Goal: Task Accomplishment & Management: Use online tool/utility

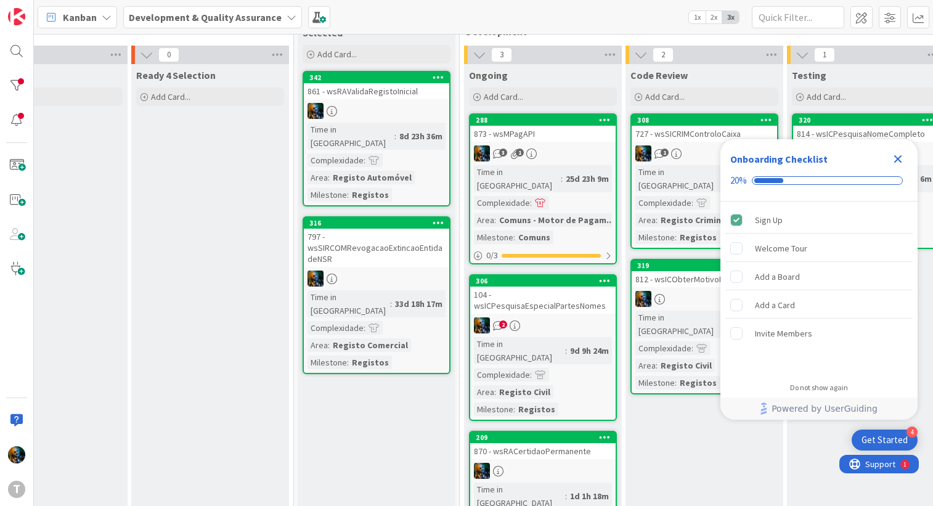
scroll to position [123, 235]
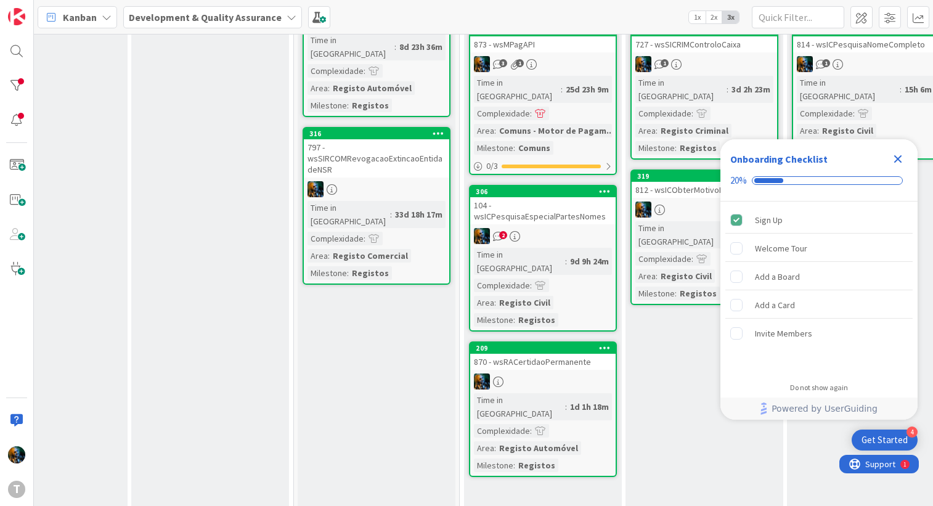
click at [899, 156] on icon "Close Checklist" at bounding box center [898, 159] width 8 height 8
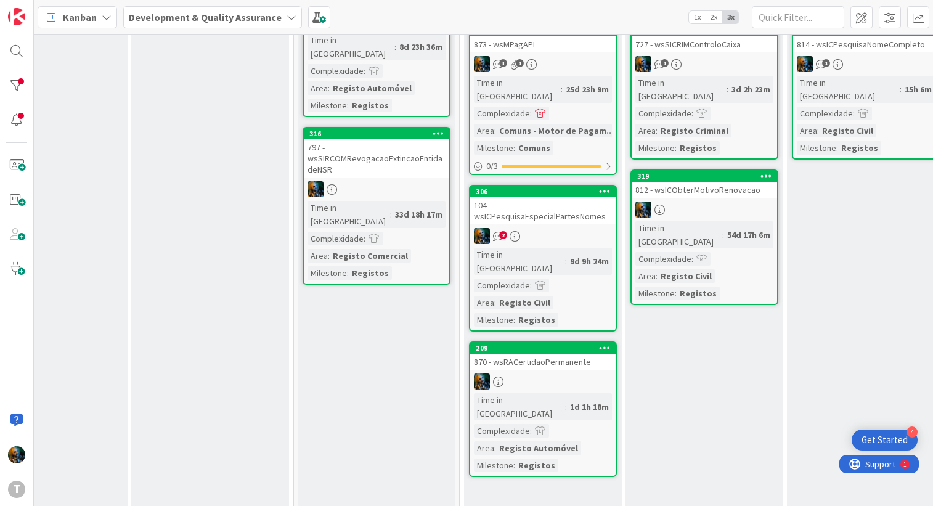
scroll to position [0, 0]
click at [495, 231] on icon "2" at bounding box center [498, 236] width 10 height 10
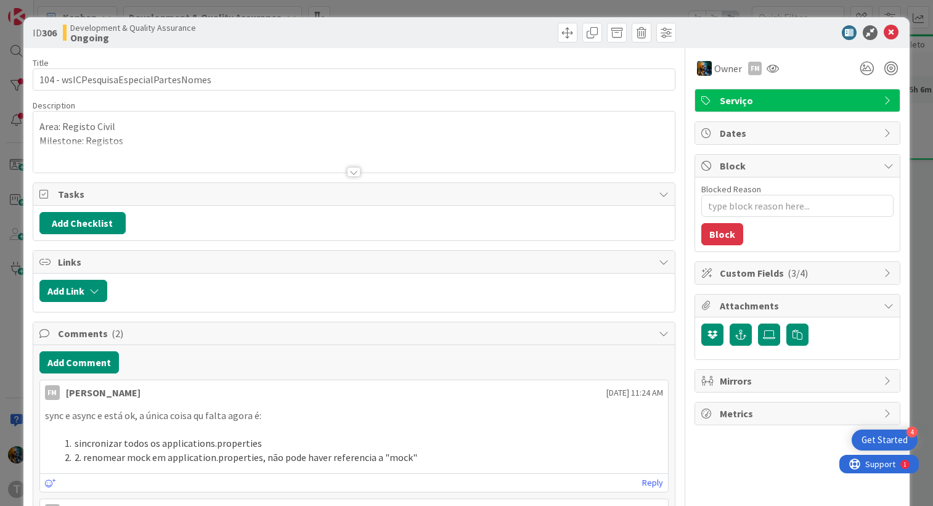
type textarea "x"
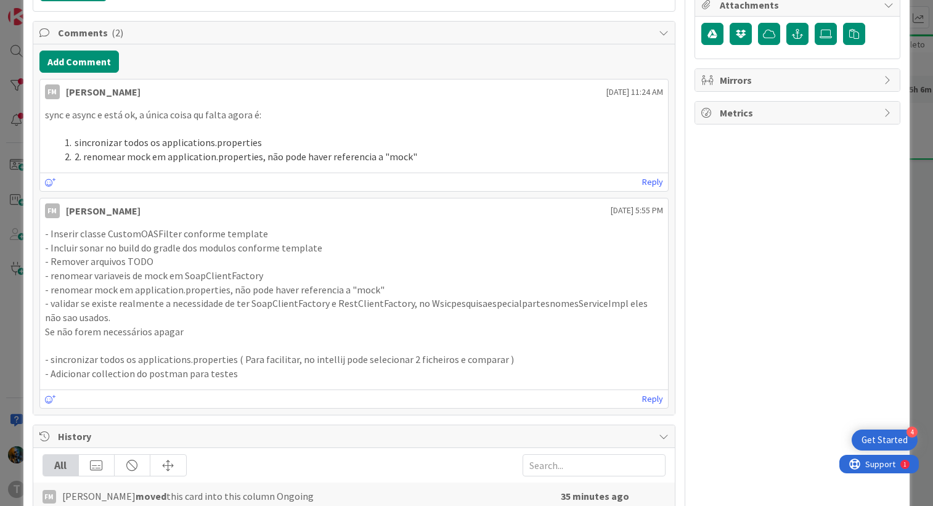
scroll to position [308, 0]
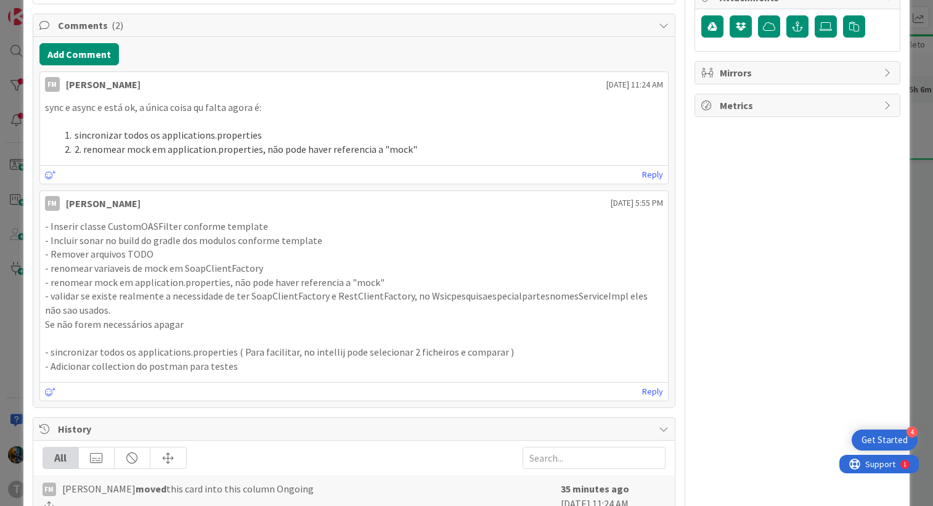
click at [418, 496] on div "FM Fillipe Moreira moved this card into this column Ongoing" at bounding box center [299, 496] width 512 height 31
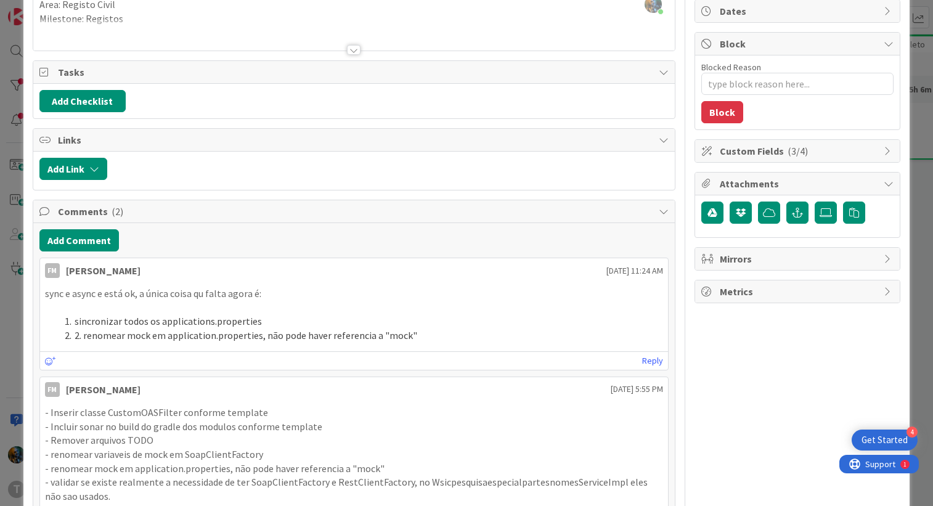
scroll to position [0, 0]
